Goal: Complete application form

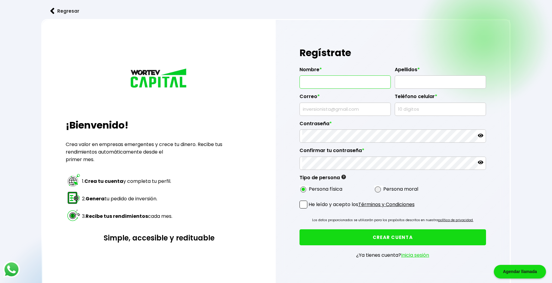
click at [326, 84] on input "text" at bounding box center [345, 82] width 86 height 13
type input "[PERSON_NAME]"
click at [417, 85] on input "text" at bounding box center [440, 82] width 86 height 13
type input "[PERSON_NAME]"
click at [350, 107] on input "text" at bounding box center [345, 109] width 86 height 13
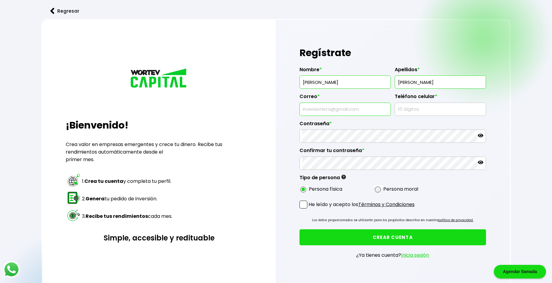
type input "[EMAIL_ADDRESS][DOMAIN_NAME]"
type input "7731805000"
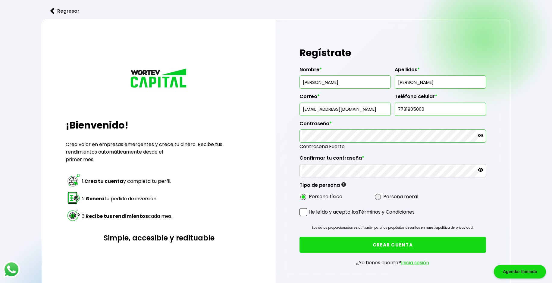
click at [436, 150] on span "Contraseña Fuerte" at bounding box center [392, 146] width 187 height 8
click at [467, 188] on div "Nombre * [PERSON_NAME] * [PERSON_NAME] * [EMAIL_ADDRESS][DOMAIN_NAME] Teléfono …" at bounding box center [392, 132] width 187 height 140
click at [305, 210] on span at bounding box center [303, 212] width 8 height 8
click at [310, 216] on input "He leído y acepto los Términos y Condiciones" at bounding box center [310, 216] width 0 height 0
click at [383, 241] on button "CREAR CUENTA" at bounding box center [392, 244] width 187 height 16
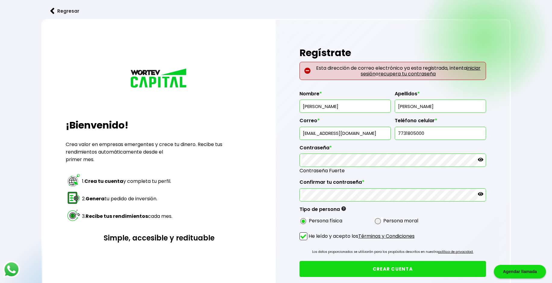
click at [303, 238] on span at bounding box center [303, 236] width 8 height 8
click at [310, 240] on input "He leído y acepto los Términos y Condiciones" at bounding box center [310, 240] width 0 height 0
click at [551, 278] on div "Regresar ¡Bienvenido! Crea valor en empresas emergentes y crece tu dinero. Reci…" at bounding box center [276, 166] width 552 height 333
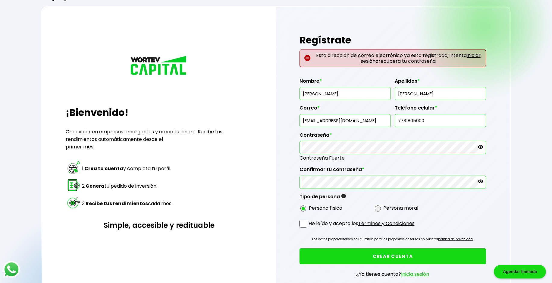
click at [551, 278] on div "Regresar ¡Bienvenido! Crea valor en empresas emergentes y crece tu dinero. Reci…" at bounding box center [276, 153] width 552 height 333
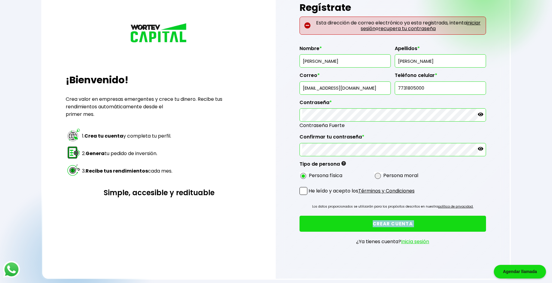
drag, startPoint x: 551, startPoint y: 278, endPoint x: 555, endPoint y: 278, distance: 3.6
click at [552, 278] on html "Agendar llamada Regresar ¡Bienvenido! Crea valor en empresas emergentes y crece…" at bounding box center [276, 121] width 552 height 333
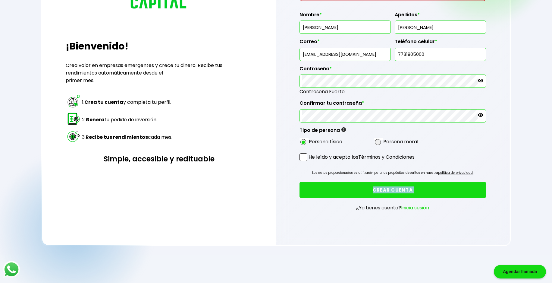
scroll to position [80, 0]
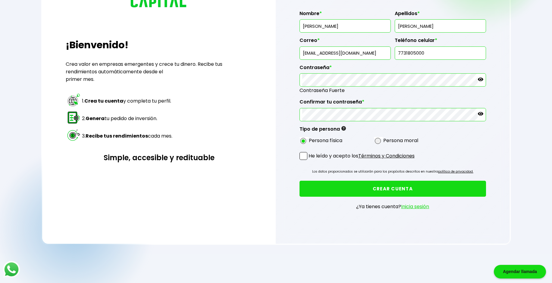
click at [404, 55] on input "7731805000" at bounding box center [440, 53] width 86 height 13
click at [359, 52] on input "[EMAIL_ADDRESS][DOMAIN_NAME]" at bounding box center [345, 53] width 86 height 13
click at [228, 89] on div "¡Bienvenido! Crea valor en empresas emergentes y crece tu dinero. Recibe tus re…" at bounding box center [275, 91] width 469 height 305
click at [228, 89] on div "¡Bienvenido! Crea valor en empresas emergentes y crece tu dinero. Recibe tus re…" at bounding box center [159, 62] width 187 height 199
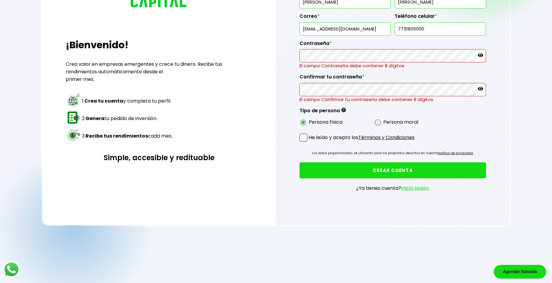
click at [344, 199] on div "Regístrate Nombre * [PERSON_NAME] * [PERSON_NAME] * [EMAIL_ADDRESS][DOMAIN_NAME…" at bounding box center [393, 82] width 234 height 285
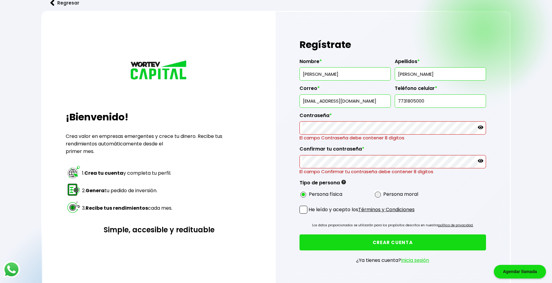
scroll to position [8, 0]
click at [434, 103] on input "7731805000" at bounding box center [440, 101] width 86 height 13
click at [441, 105] on input "7731805000" at bounding box center [440, 101] width 86 height 13
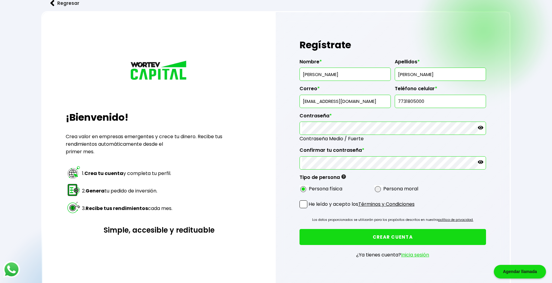
click at [309, 202] on p "He leído y acepto los Términos y Condiciones" at bounding box center [361, 204] width 106 height 8
click at [310, 208] on input "He leído y acepto los Términos y Condiciones" at bounding box center [310, 208] width 0 height 0
click at [386, 236] on button "CREAR CUENTA" at bounding box center [392, 237] width 187 height 16
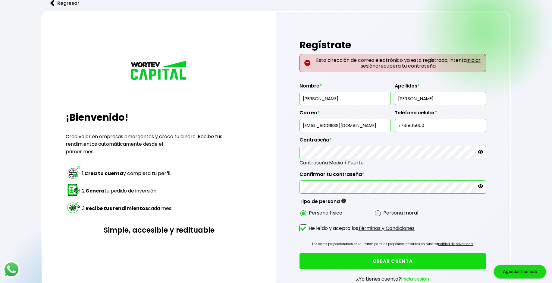
click at [368, 144] on label "Contraseña *" at bounding box center [392, 141] width 187 height 9
click at [482, 151] on icon at bounding box center [480, 152] width 5 height 4
click at [482, 187] on icon at bounding box center [480, 186] width 5 height 4
click at [503, 180] on div "Regístrate Esta dirección de correo electrónico ya esta registrada, intenta ini…" at bounding box center [393, 164] width 234 height 304
click at [361, 63] on link "iniciar sesión" at bounding box center [421, 63] width 120 height 13
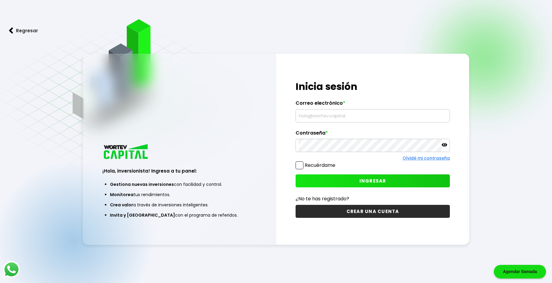
type input "[EMAIL_ADDRESS][DOMAIN_NAME]"
click at [300, 164] on span at bounding box center [299, 165] width 8 height 8
click at [336, 162] on input "Recuérdame" at bounding box center [336, 162] width 0 height 0
click at [348, 180] on button "INGRESAR" at bounding box center [372, 180] width 154 height 13
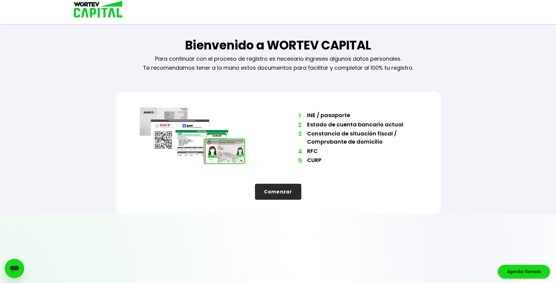
click at [290, 193] on button "Comenzar" at bounding box center [278, 191] width 46 height 16
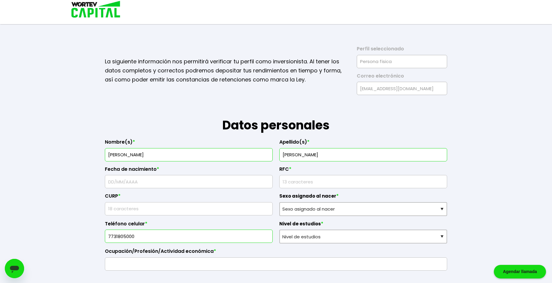
click at [336, 155] on input "[PERSON_NAME]" at bounding box center [363, 154] width 162 height 13
type input "B"
type input "[PERSON_NAME]"
click at [205, 183] on input "text" at bounding box center [189, 181] width 162 height 13
type input "[DATE]"
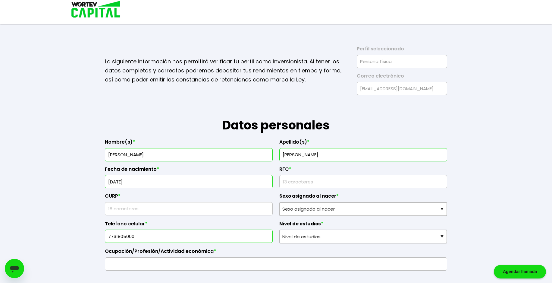
click at [299, 180] on input "rfc" at bounding box center [363, 181] width 162 height 13
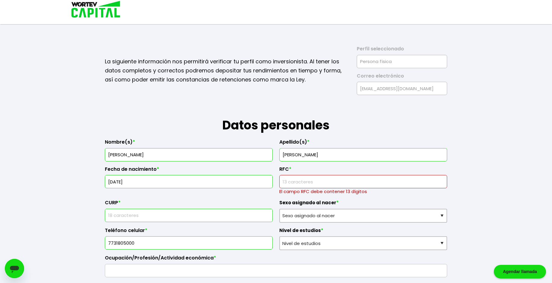
click at [209, 209] on input "text" at bounding box center [189, 215] width 162 height 13
click at [303, 179] on input "rfc" at bounding box center [363, 181] width 162 height 13
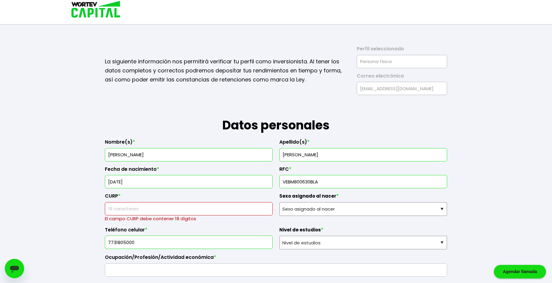
type input "VEBM800630BLA"
click at [182, 210] on input "text" at bounding box center [189, 208] width 162 height 13
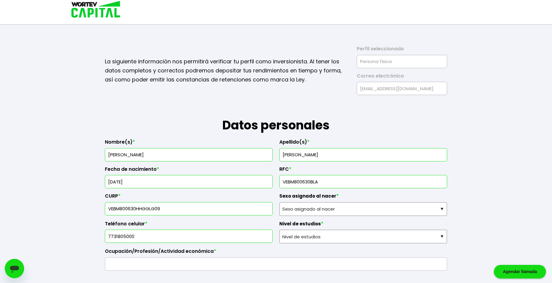
type input "VEBM800630HHGGLG09"
click at [300, 208] on select "Sexo asignado al nacer Hombre Mujer Prefiero no contestar" at bounding box center [363, 209] width 168 height 14
select select "Hombre"
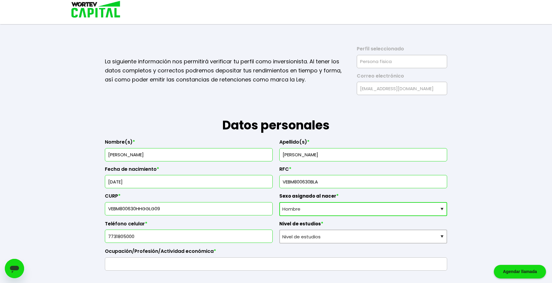
click at [279, 202] on select "Sexo asignado al nacer Hombre Mujer Prefiero no contestar" at bounding box center [363, 209] width 168 height 14
click at [298, 236] on select "Nivel de estudios Primaria Secundaria Bachillerato Licenciatura Posgrado" at bounding box center [363, 236] width 168 height 14
select select "Licenciatura"
click at [279, 229] on select "Nivel de estudios Primaria Secundaria Bachillerato Licenciatura Posgrado" at bounding box center [363, 236] width 168 height 14
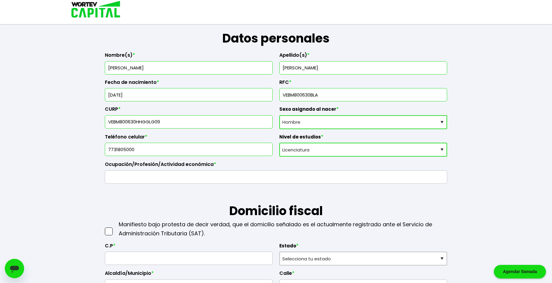
scroll to position [90, 0]
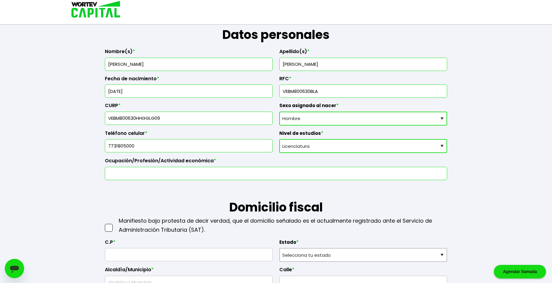
click at [194, 169] on input "text" at bounding box center [276, 173] width 337 height 13
type input "e"
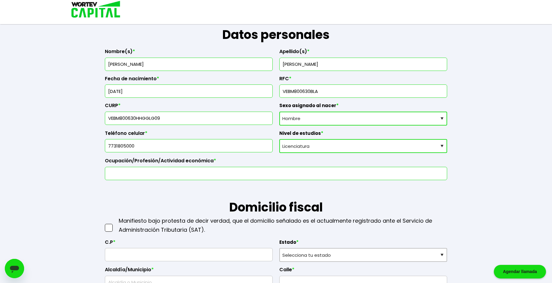
type input "e"
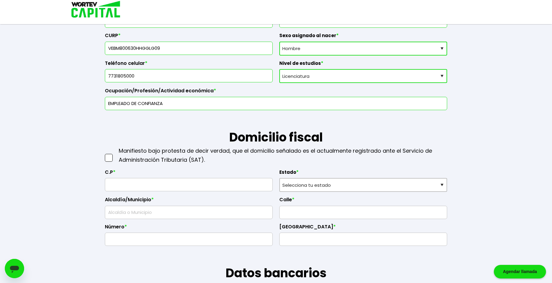
scroll to position [181, 0]
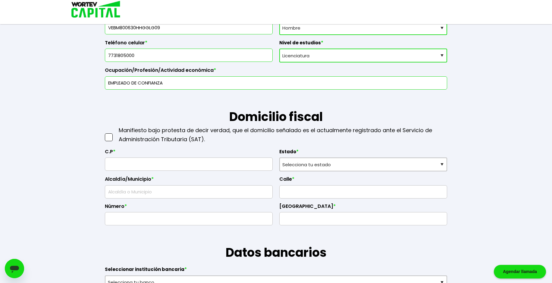
type input "EMPLEADO DE CONFIANZA"
click at [154, 161] on input "text" at bounding box center [189, 164] width 162 height 13
type input "42950"
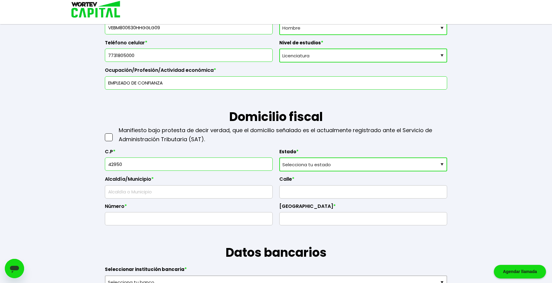
select select "HG"
type input "Tlaxcoapan"
type input "Centro"
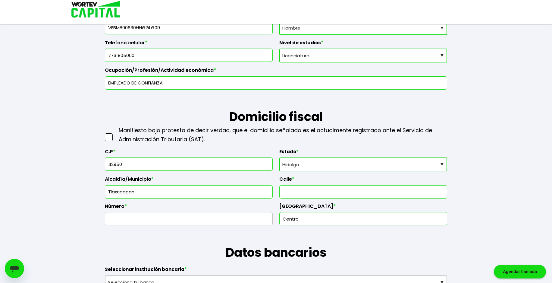
click at [295, 192] on input "text" at bounding box center [363, 191] width 162 height 13
type input "h"
type input "Hombres Ilustres"
click at [442, 54] on select "Nivel de estudios Primaria Secundaria Bachillerato Licenciatura Posgrado" at bounding box center [363, 55] width 168 height 14
select select "Bachillerato"
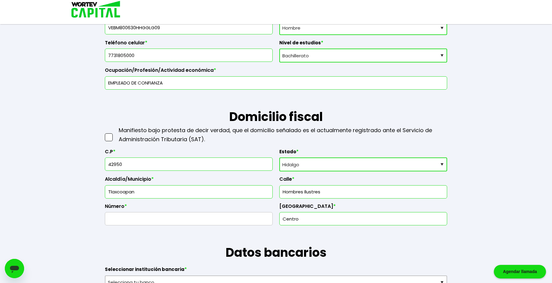
click at [279, 48] on select "Nivel de estudios Primaria Secundaria Bachillerato Licenciatura Posgrado" at bounding box center [363, 55] width 168 height 14
click at [141, 219] on input "text" at bounding box center [189, 218] width 162 height 13
type input "S/N"
click at [335, 221] on input "Centro" at bounding box center [363, 218] width 162 height 13
type input "C"
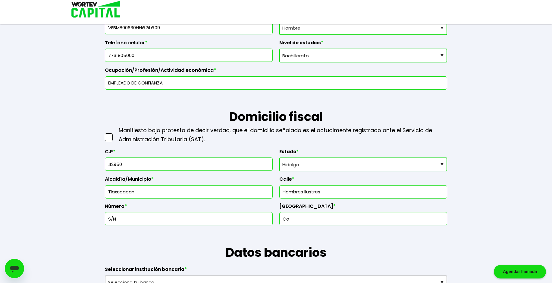
type input "C"
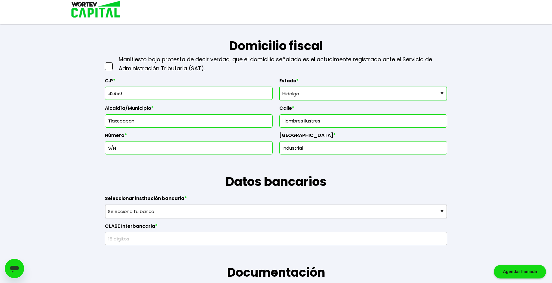
scroll to position [301, 0]
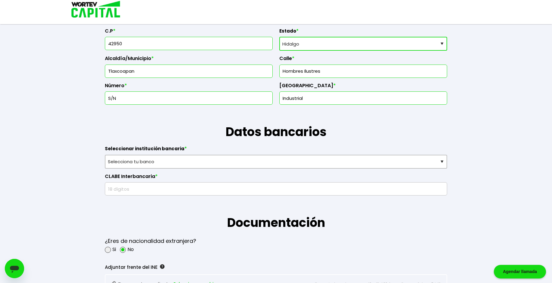
type input "Industrial"
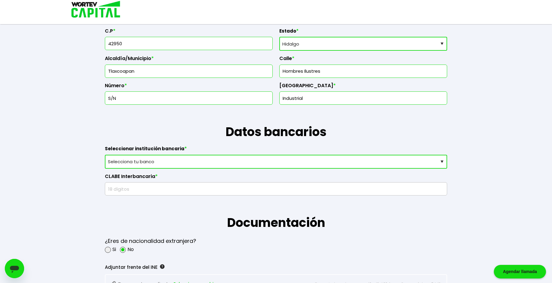
click at [192, 163] on select "Selecciona tu banco ABC Capital Actinver Afirme Albo ASP Banamex Banbajio Banco…" at bounding box center [276, 162] width 342 height 14
select select "Banamex"
click at [105, 155] on select "Selecciona tu banco ABC Capital Actinver Afirme Albo ASP Banamex Banbajio Banco…" at bounding box center [276, 162] width 342 height 14
click at [176, 190] on input "text" at bounding box center [276, 188] width 337 height 13
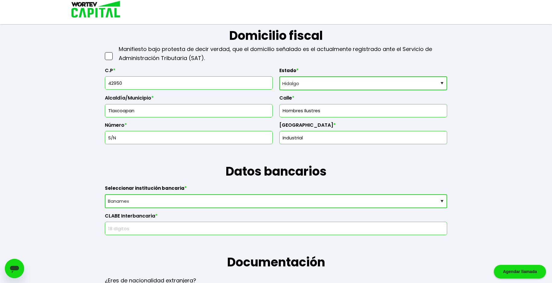
scroll to position [253, 0]
